Goal: Navigation & Orientation: Find specific page/section

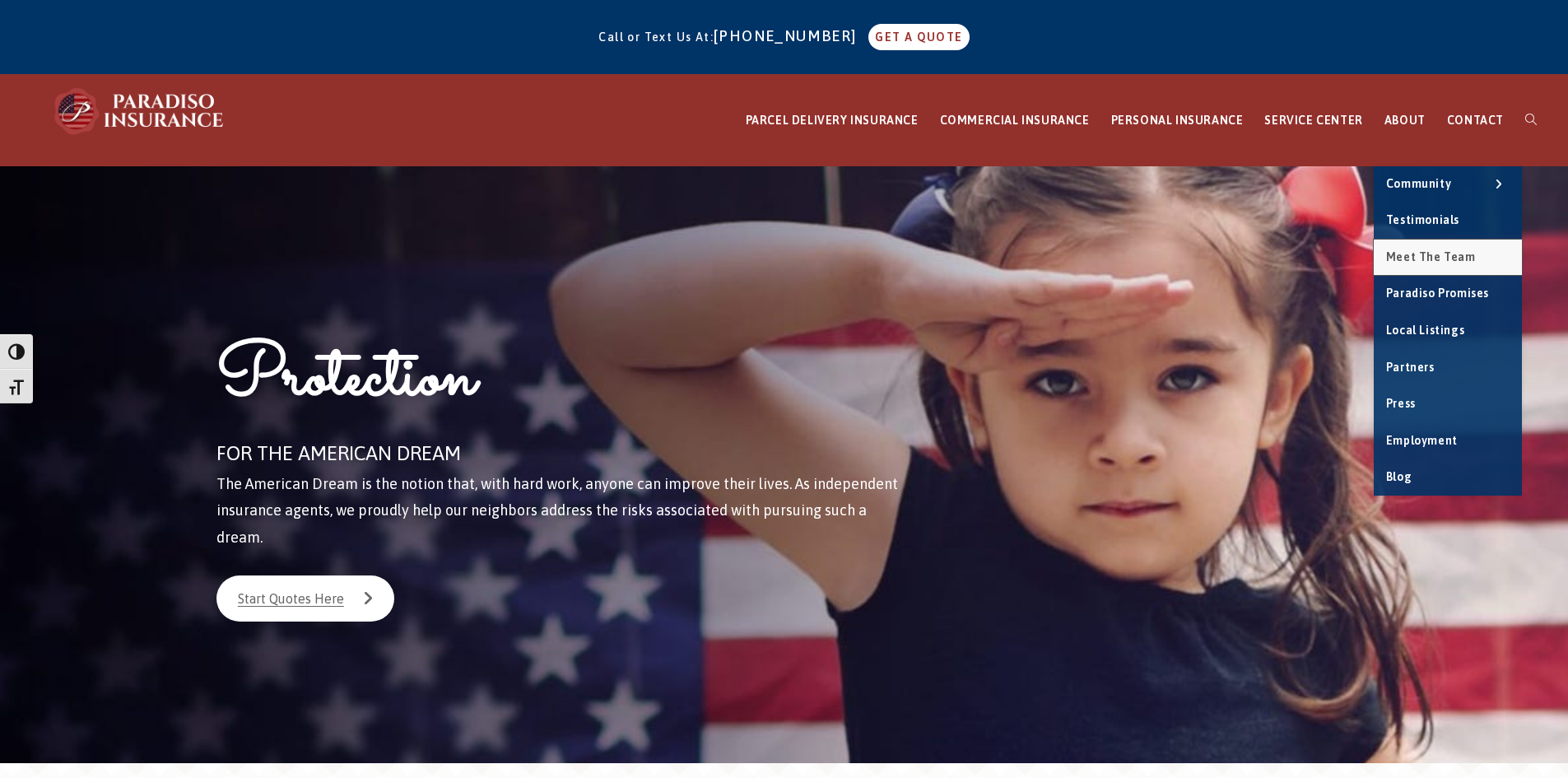
click at [1419, 246] on link "Meet the Team" at bounding box center [1448, 258] width 148 height 36
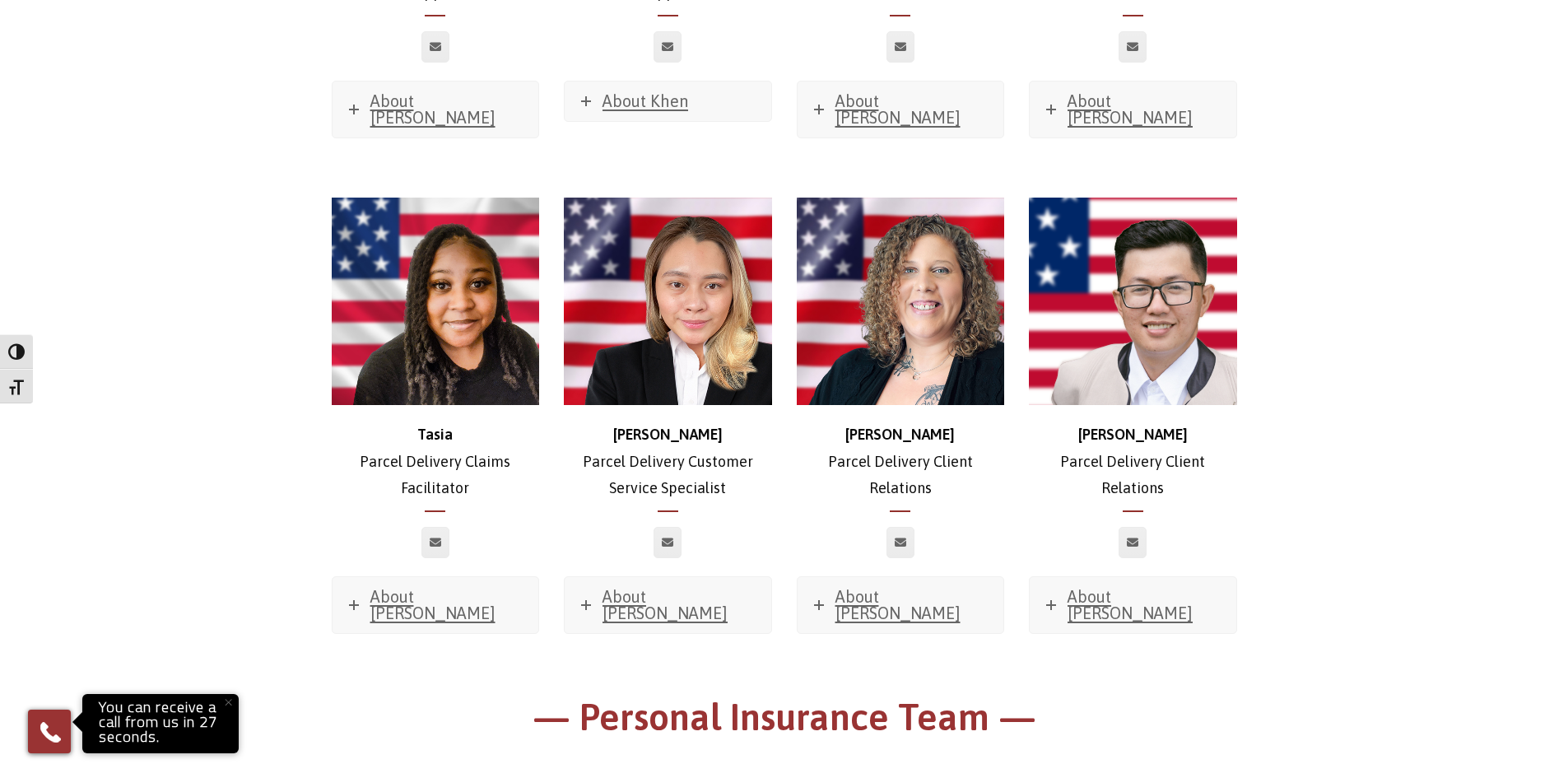
scroll to position [3868, 0]
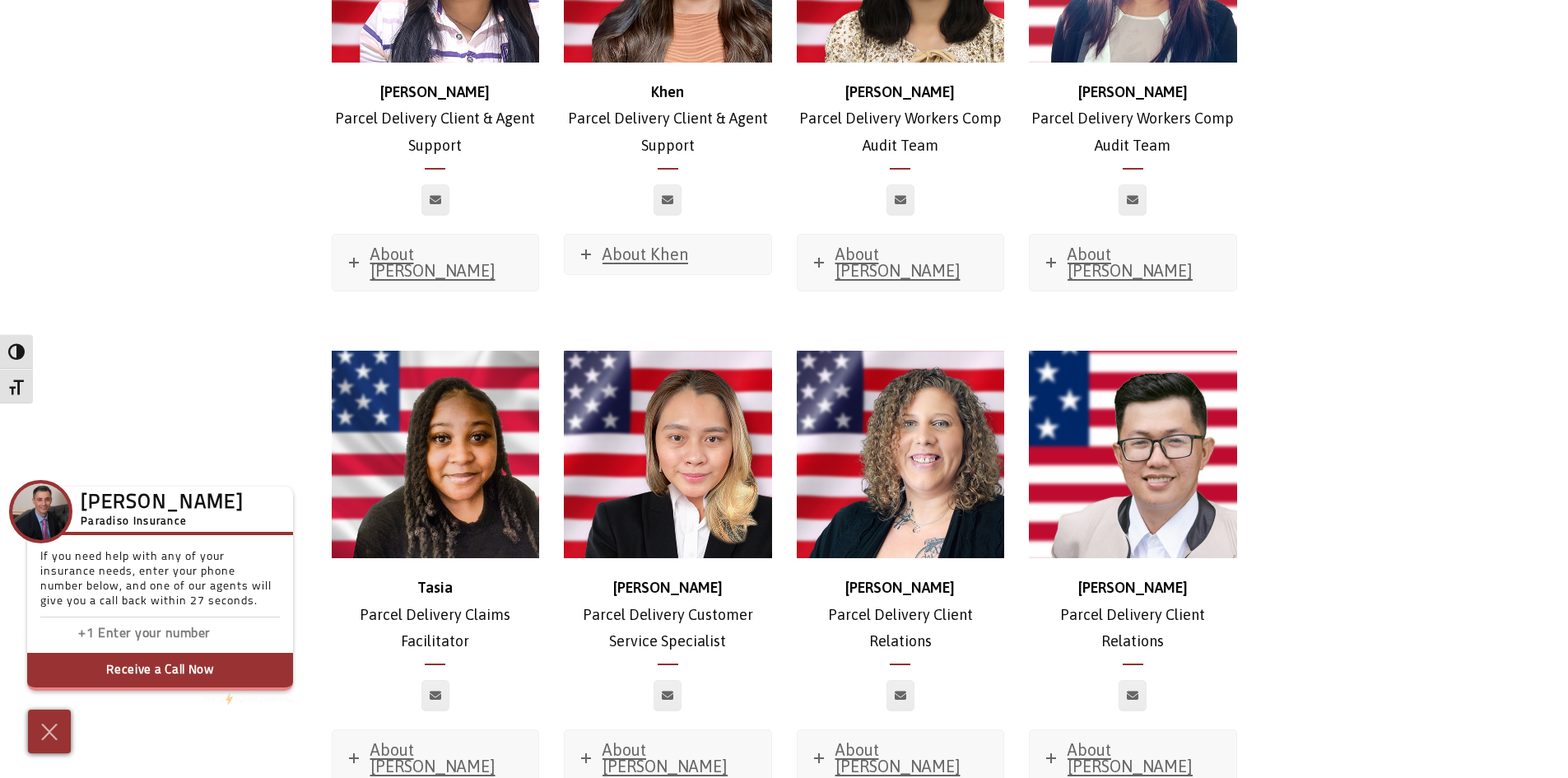
scroll to position [3621, 0]
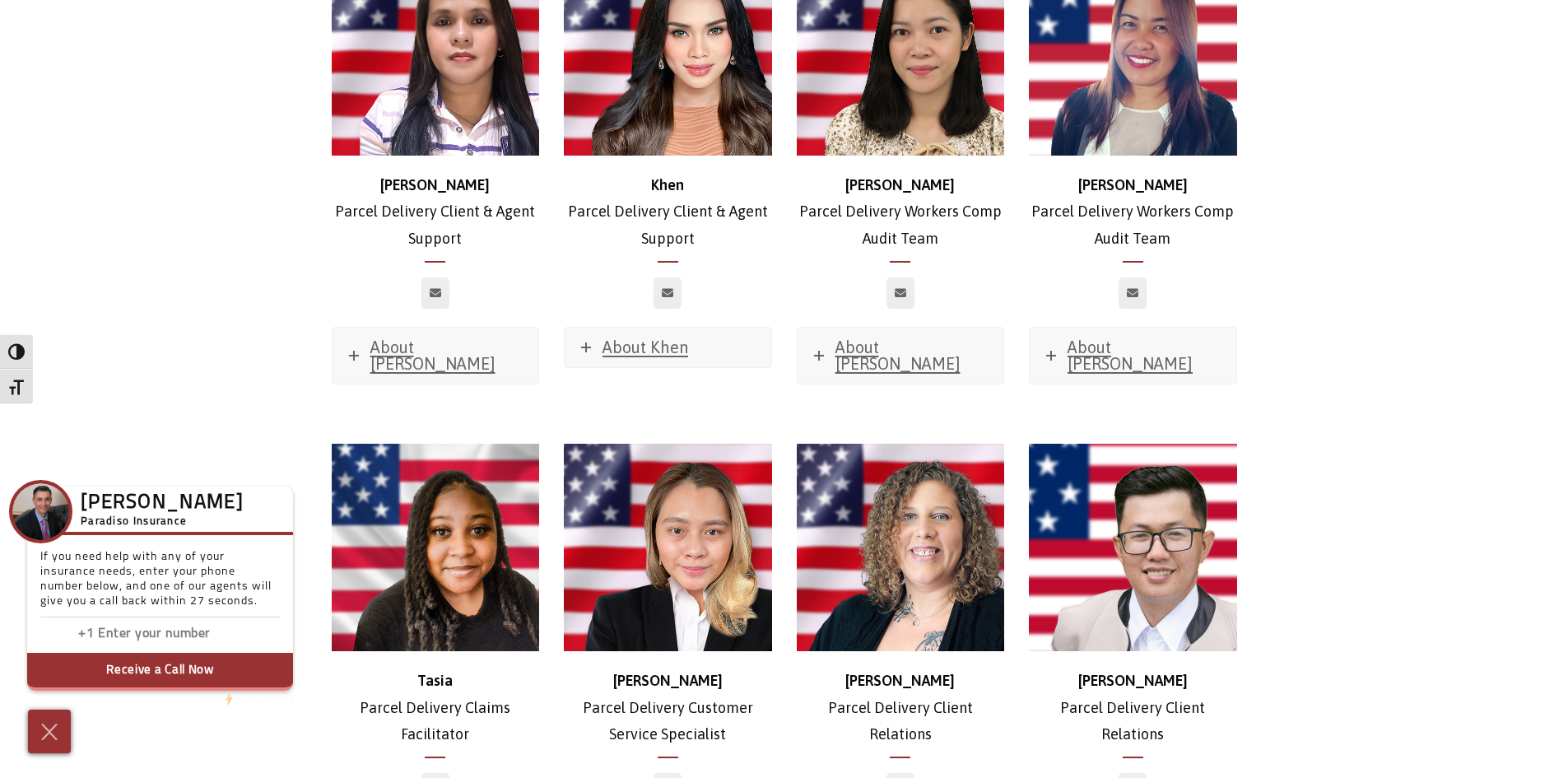
click at [1112, 459] on img at bounding box center [1132, 548] width 208 height 208
click at [696, 449] on img at bounding box center [667, 548] width 208 height 208
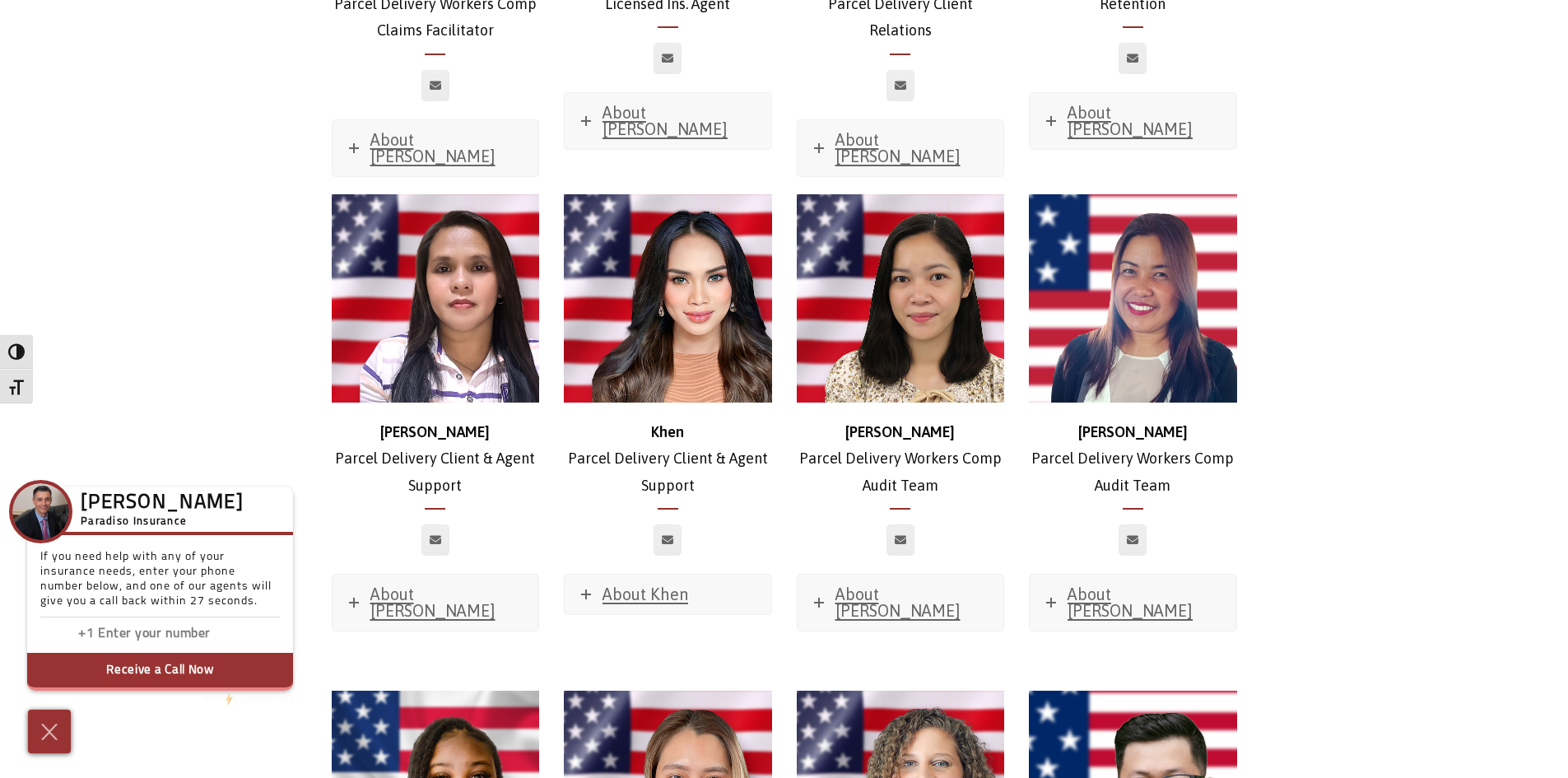
drag, startPoint x: 633, startPoint y: 224, endPoint x: 728, endPoint y: 199, distance: 98.2
click at [634, 224] on img at bounding box center [667, 297] width 208 height 208
click at [952, 194] on img at bounding box center [901, 297] width 208 height 208
click at [1169, 194] on img at bounding box center [1132, 297] width 208 height 208
click at [362, 205] on img at bounding box center [436, 297] width 208 height 208
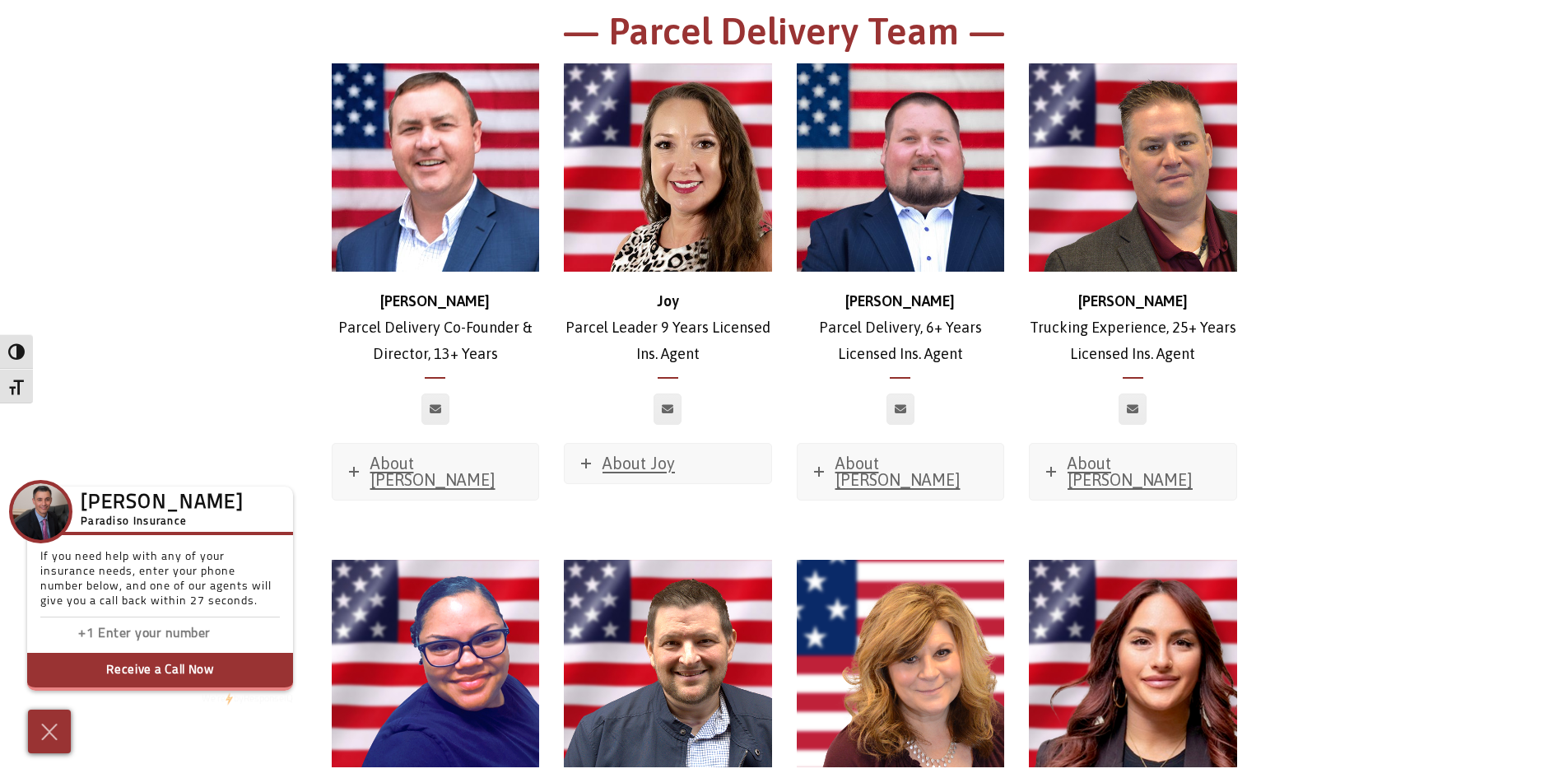
scroll to position [2469, 0]
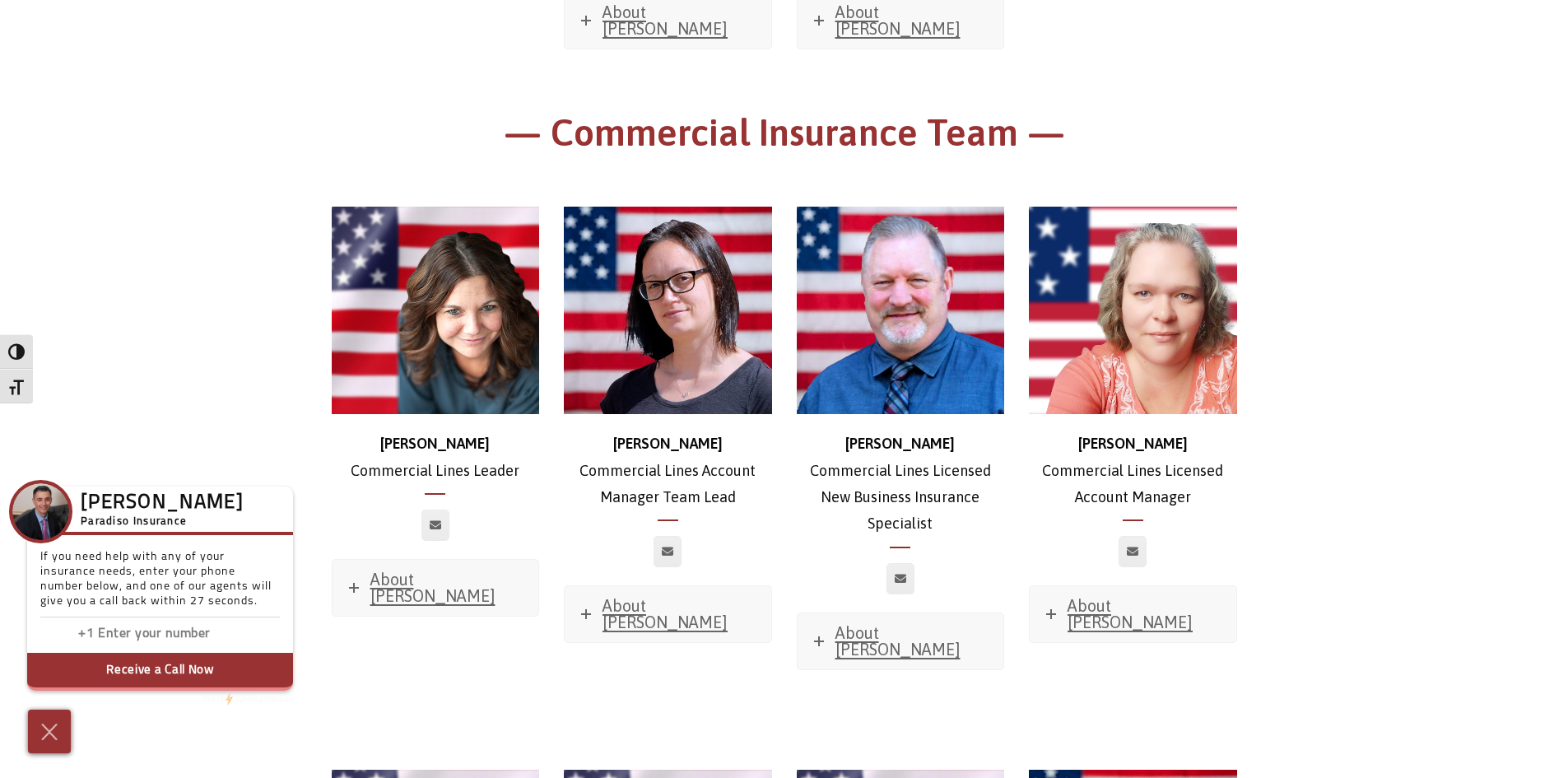
scroll to position [659, 0]
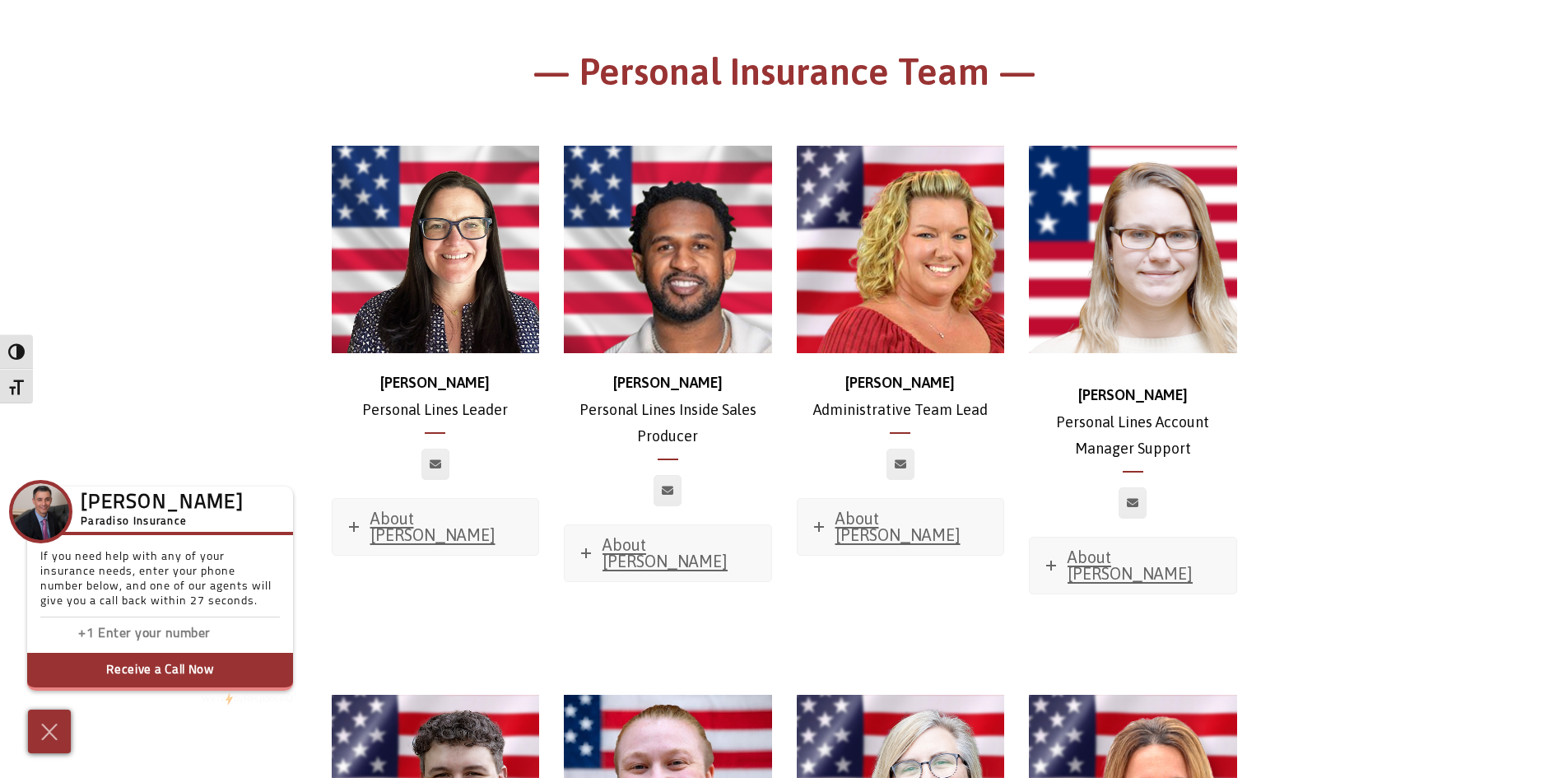
scroll to position [4361, 0]
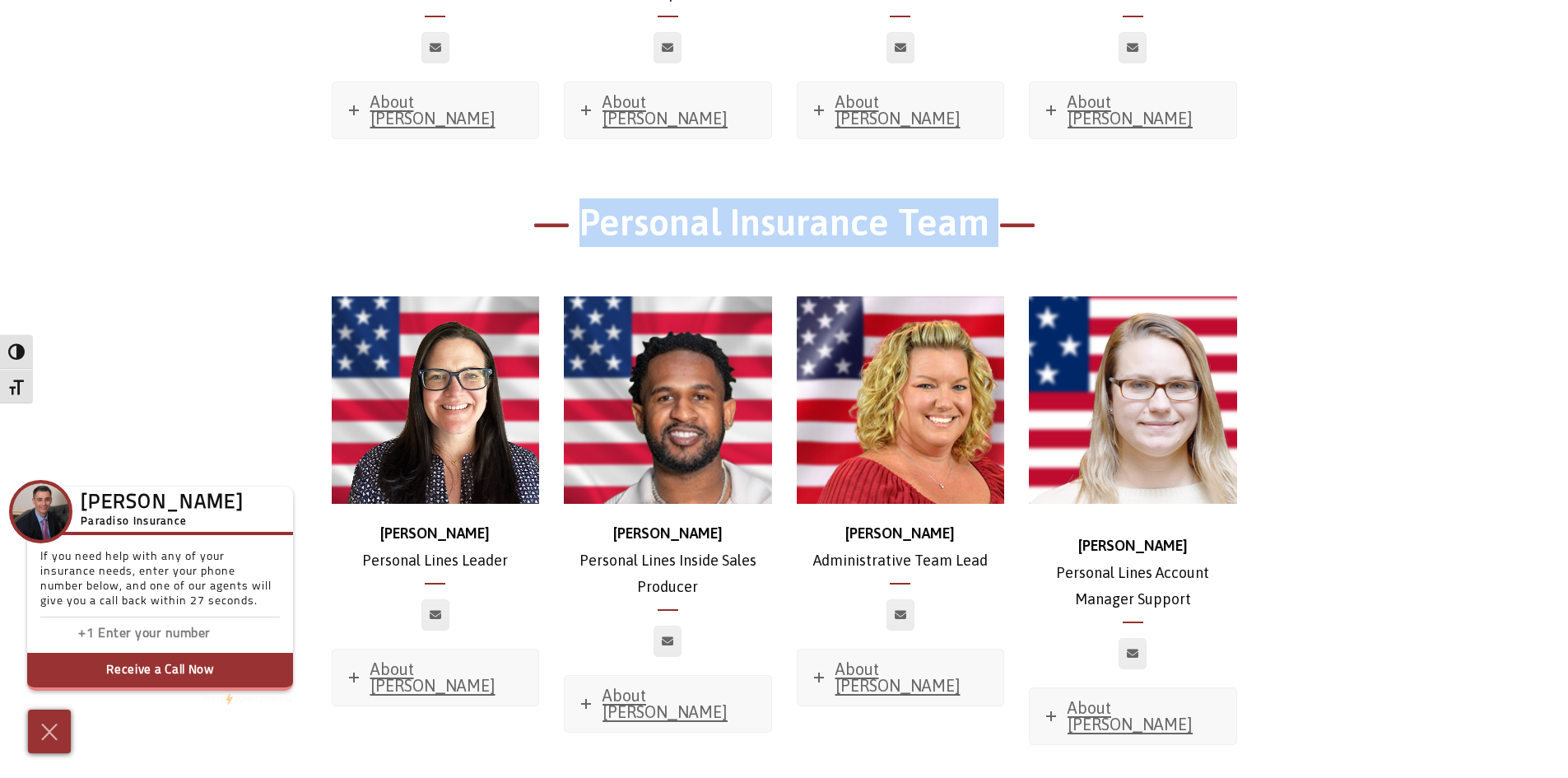
drag, startPoint x: 585, startPoint y: 83, endPoint x: 994, endPoint y: 105, distance: 409.6
click at [994, 198] on h1 "— Personal Insurance Team —" at bounding box center [785, 227] width 905 height 56
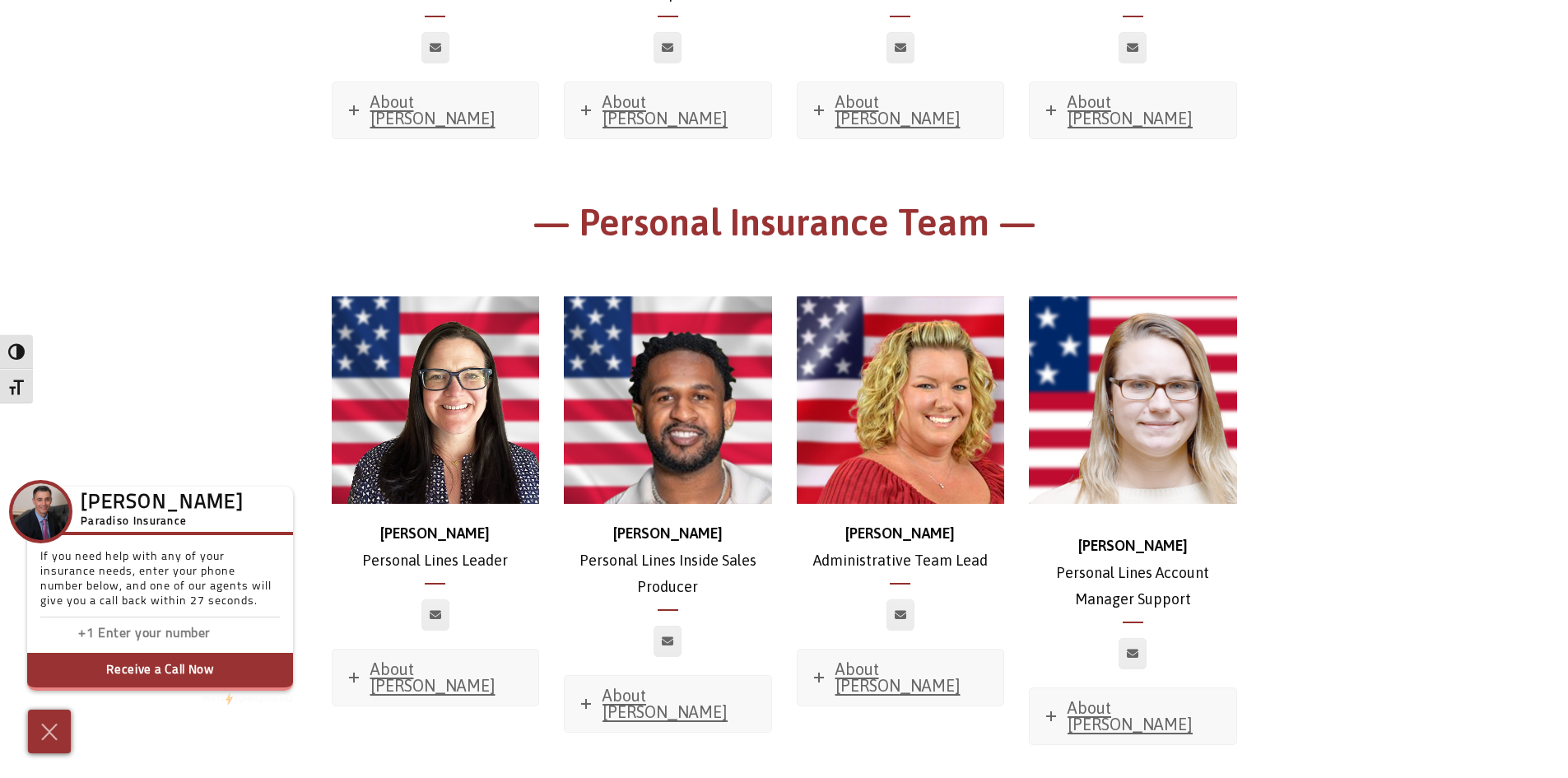
click at [1400, 188] on main "Meet The Team — Owner & President— [PERSON_NAME] & CEO About [PERSON_NAME] Favo…" at bounding box center [784, 659] width 1568 height 9711
